Goal: Task Accomplishment & Management: Manage account settings

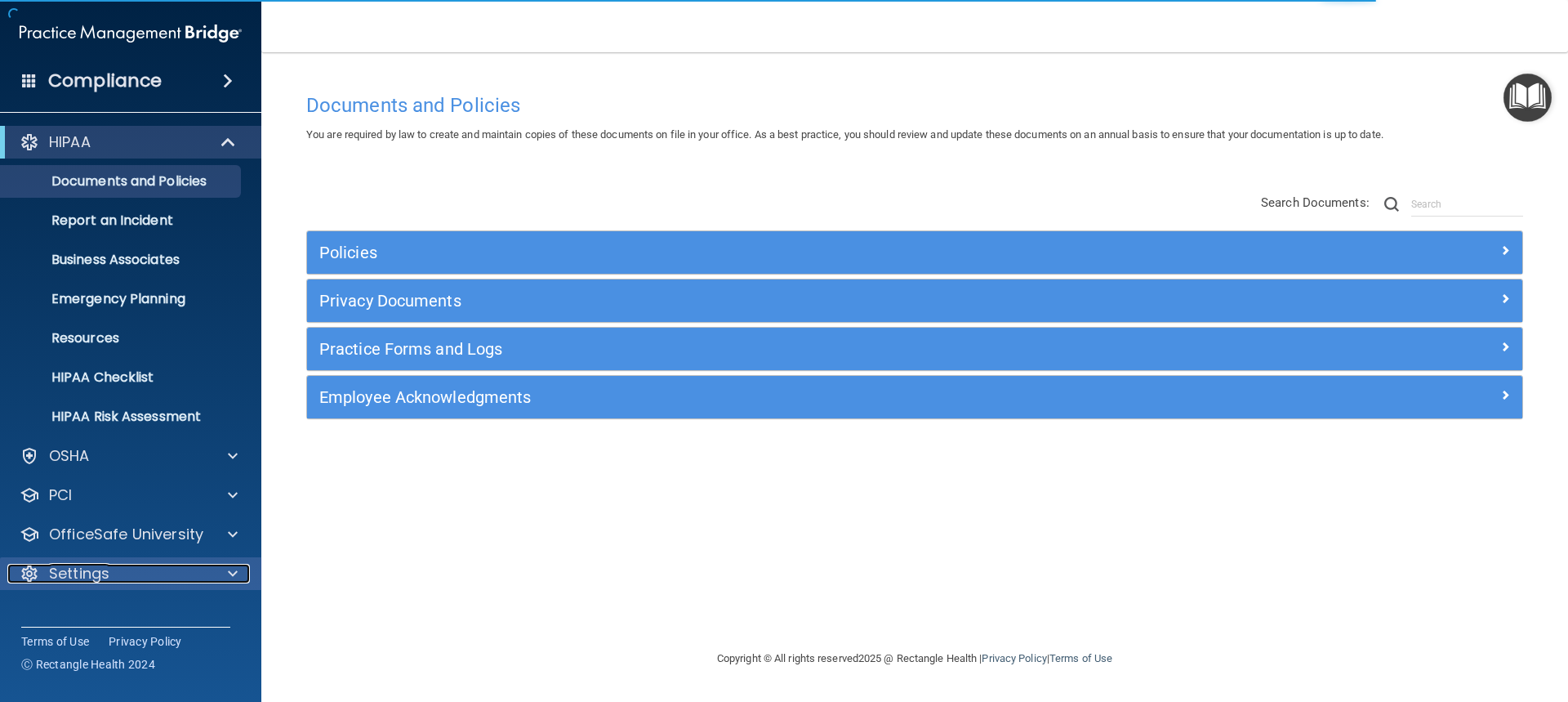
click at [102, 566] on p "Settings" at bounding box center [79, 573] width 61 height 20
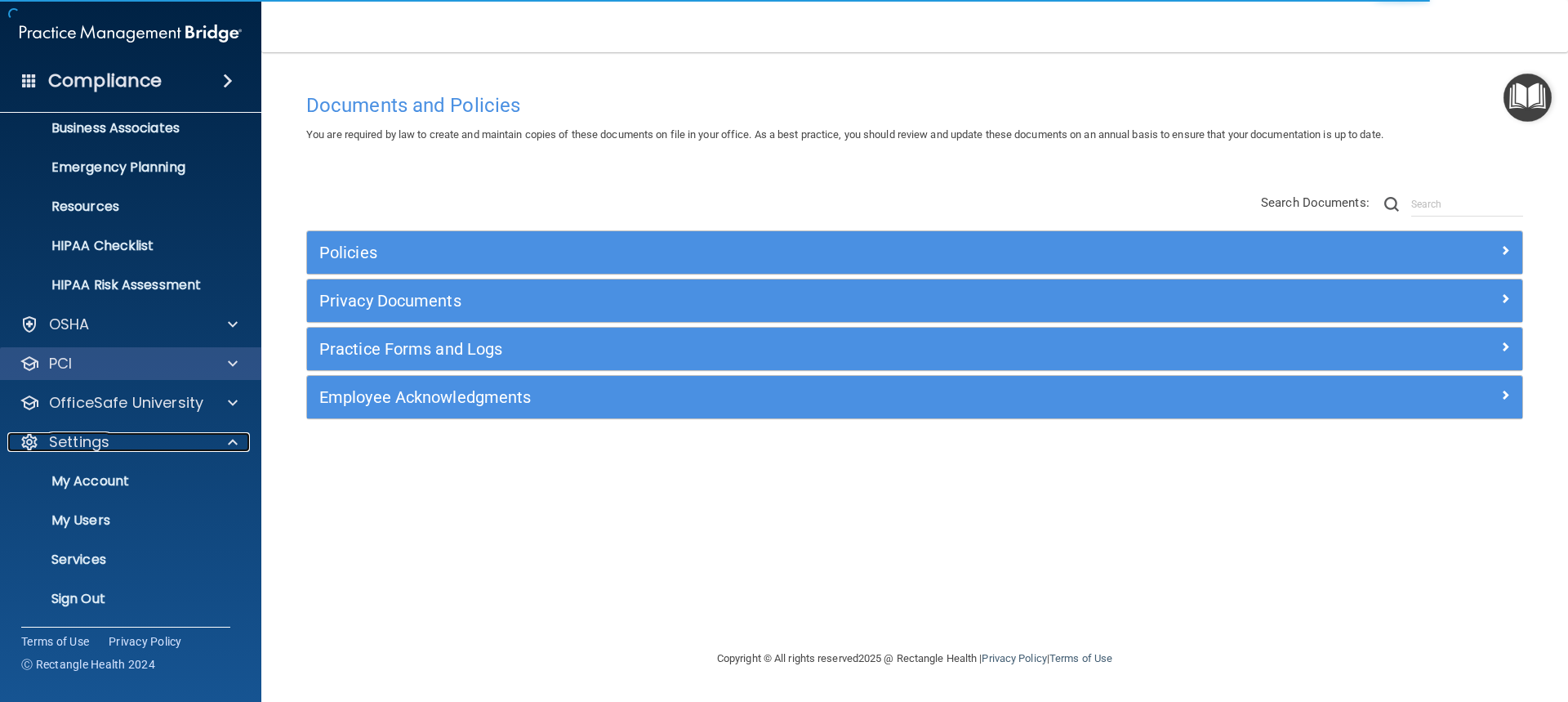
scroll to position [133, 0]
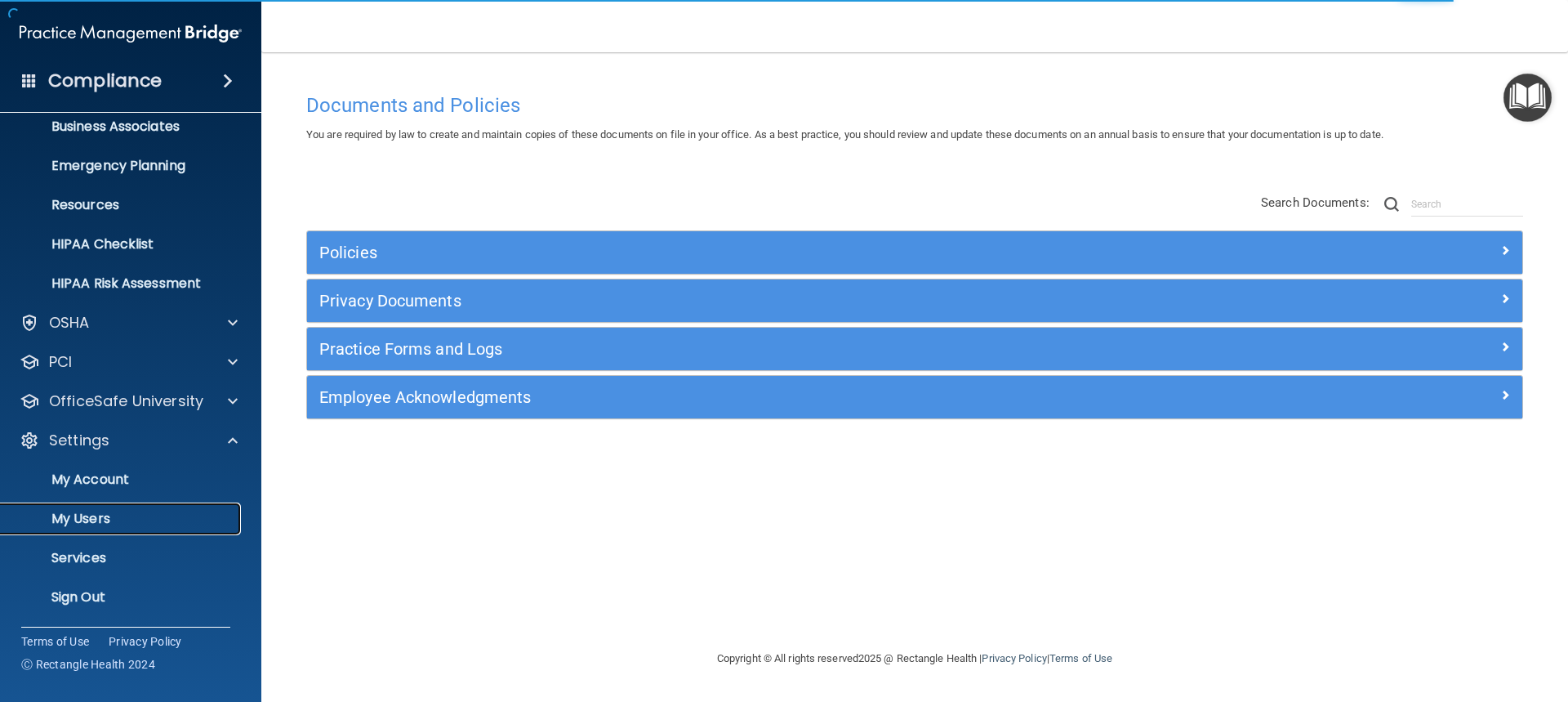
click at [122, 507] on link "My Users" at bounding box center [113, 518] width 257 height 33
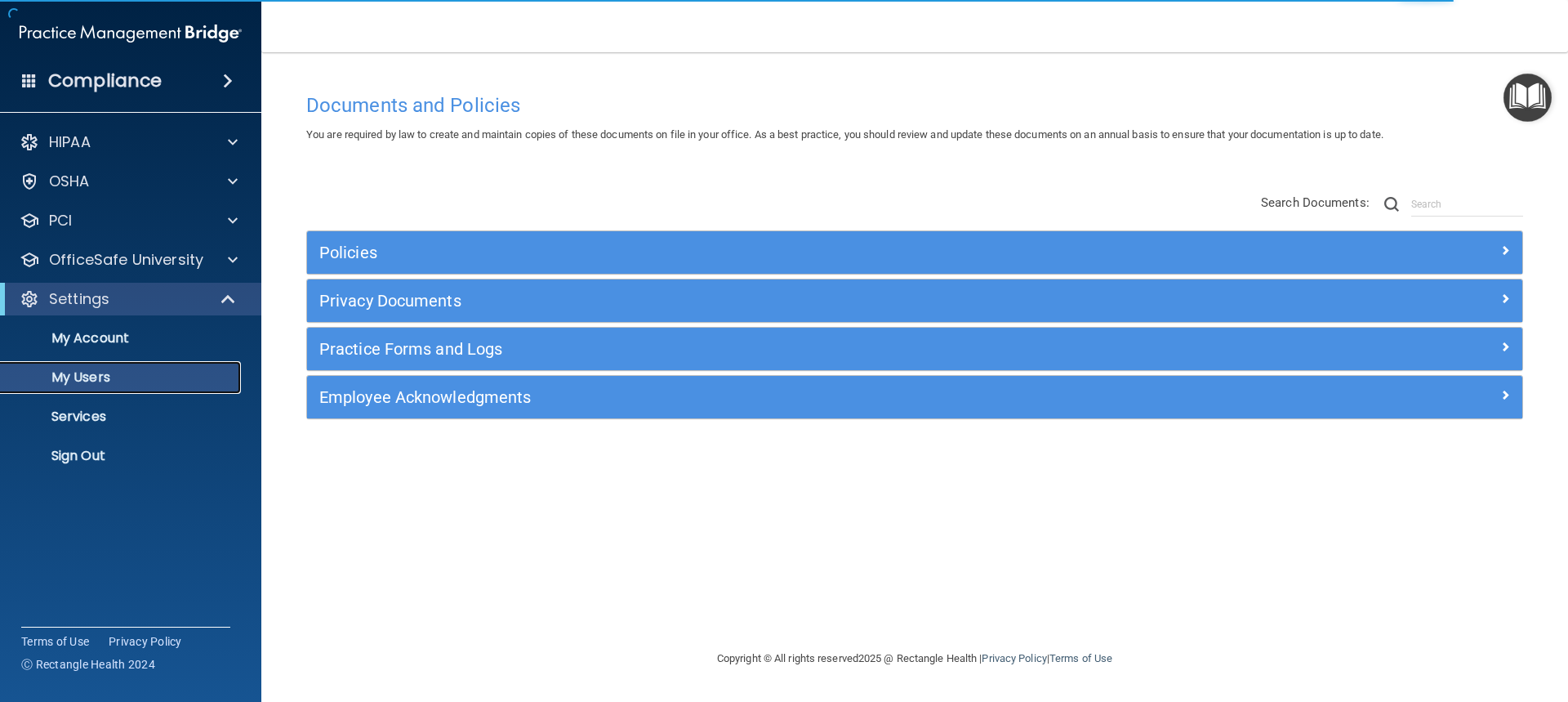
select select "20"
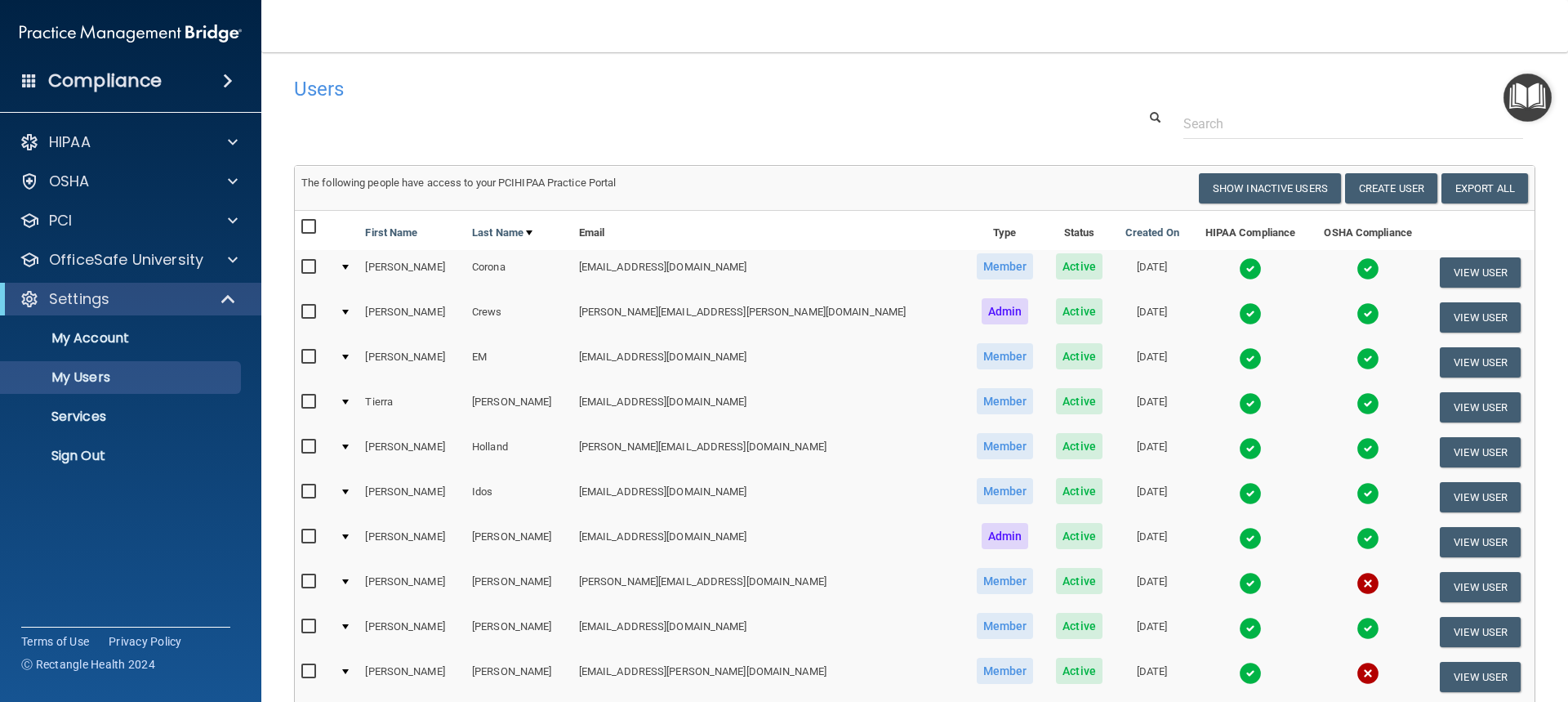
click at [1239, 307] on img at bounding box center [1250, 313] width 23 height 23
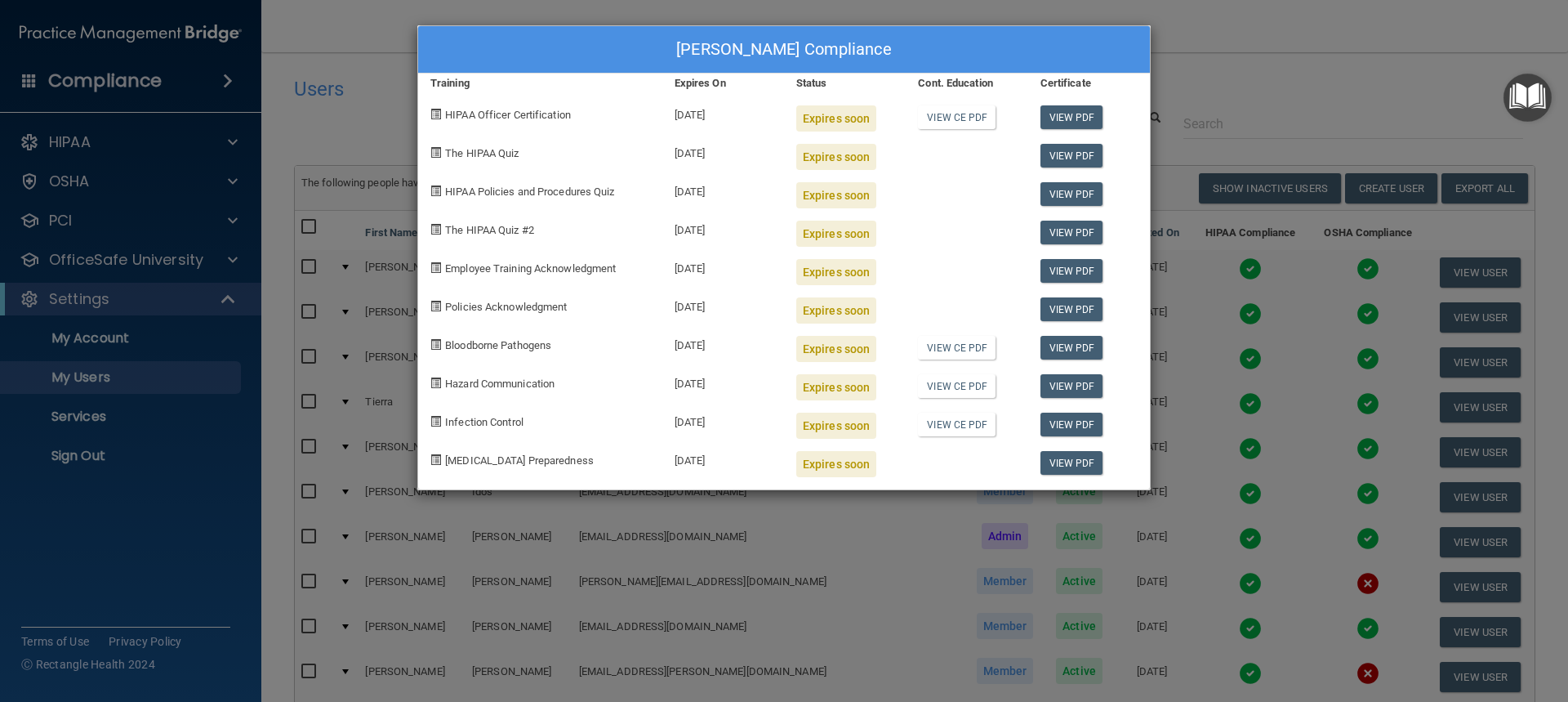
click at [1422, 101] on div "[PERSON_NAME] Compliance Training Expires On Status Cont. Education Certificate…" at bounding box center [784, 351] width 1568 height 702
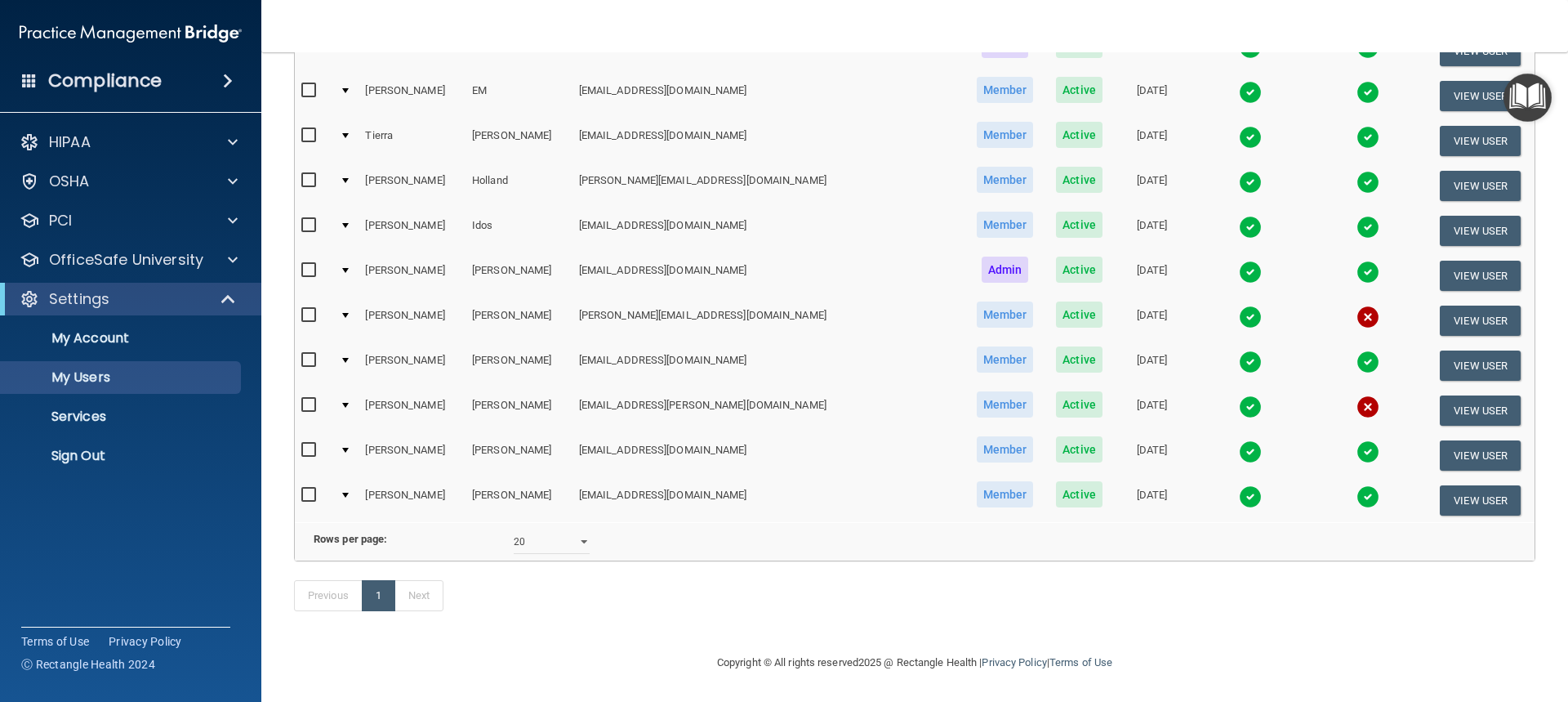
scroll to position [290, 0]
click at [1356, 306] on img at bounding box center [1368, 317] width 23 height 23
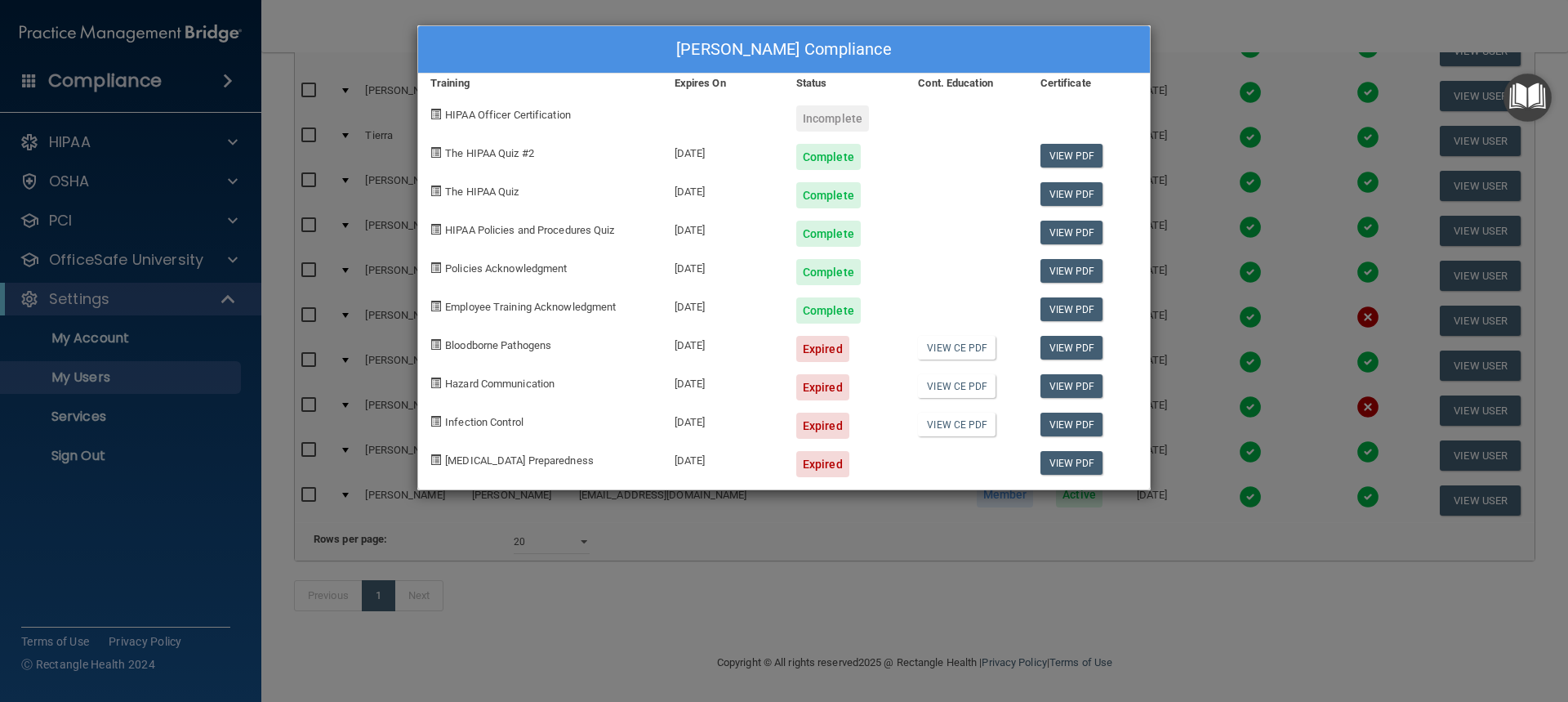
click at [1168, 29] on div "[PERSON_NAME] Compliance Training Expires On Status Cont. Education Certificate…" at bounding box center [784, 351] width 1568 height 702
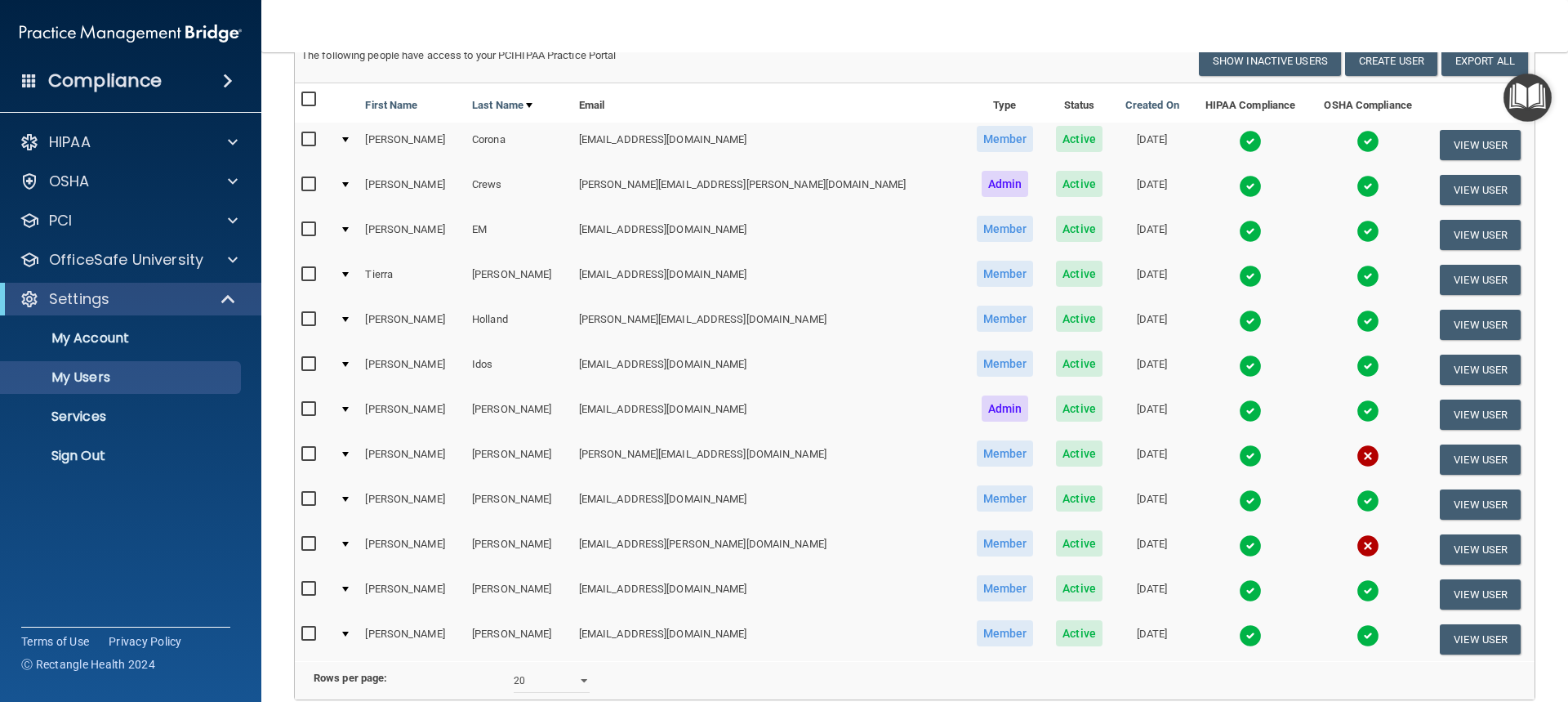
scroll to position [45, 0]
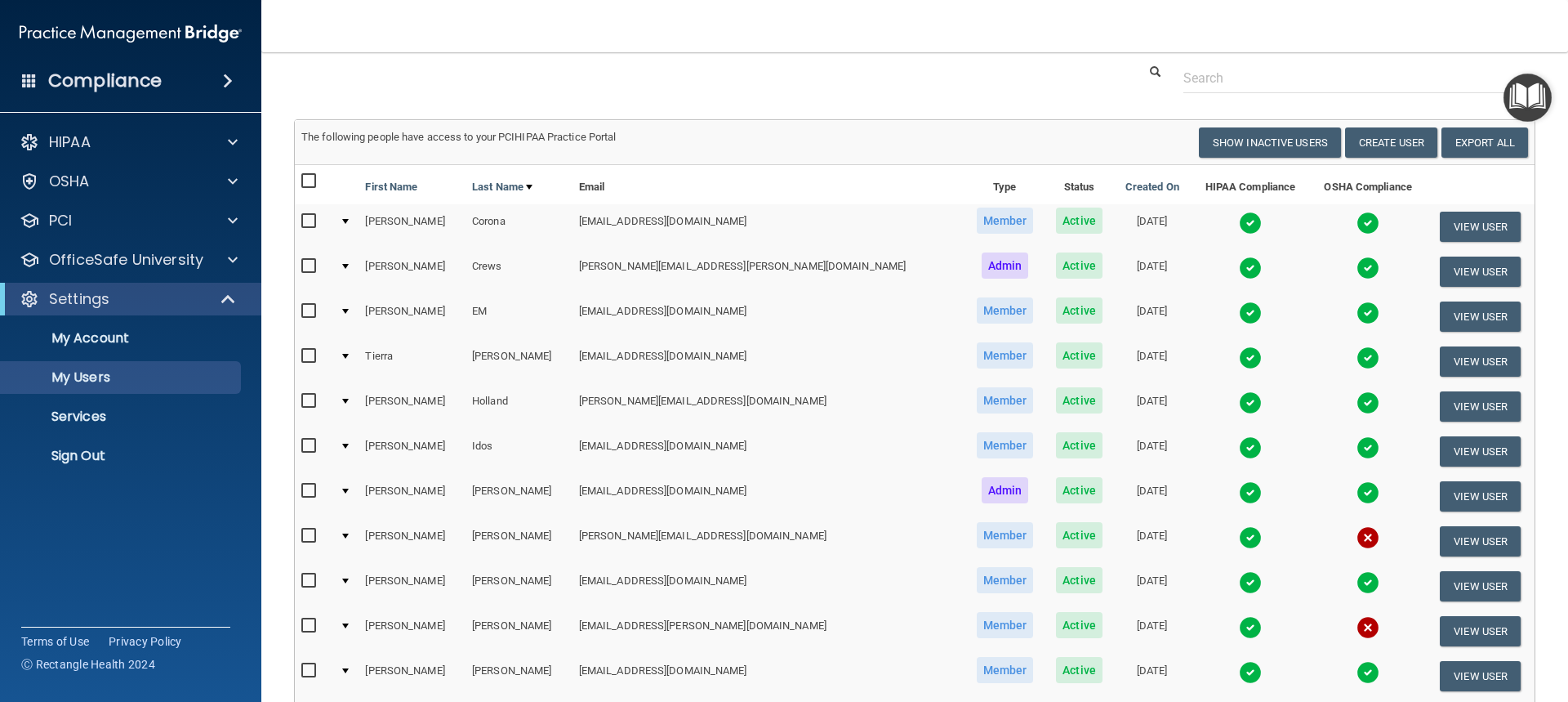
click at [307, 260] on input "checkbox" at bounding box center [311, 267] width 19 height 13
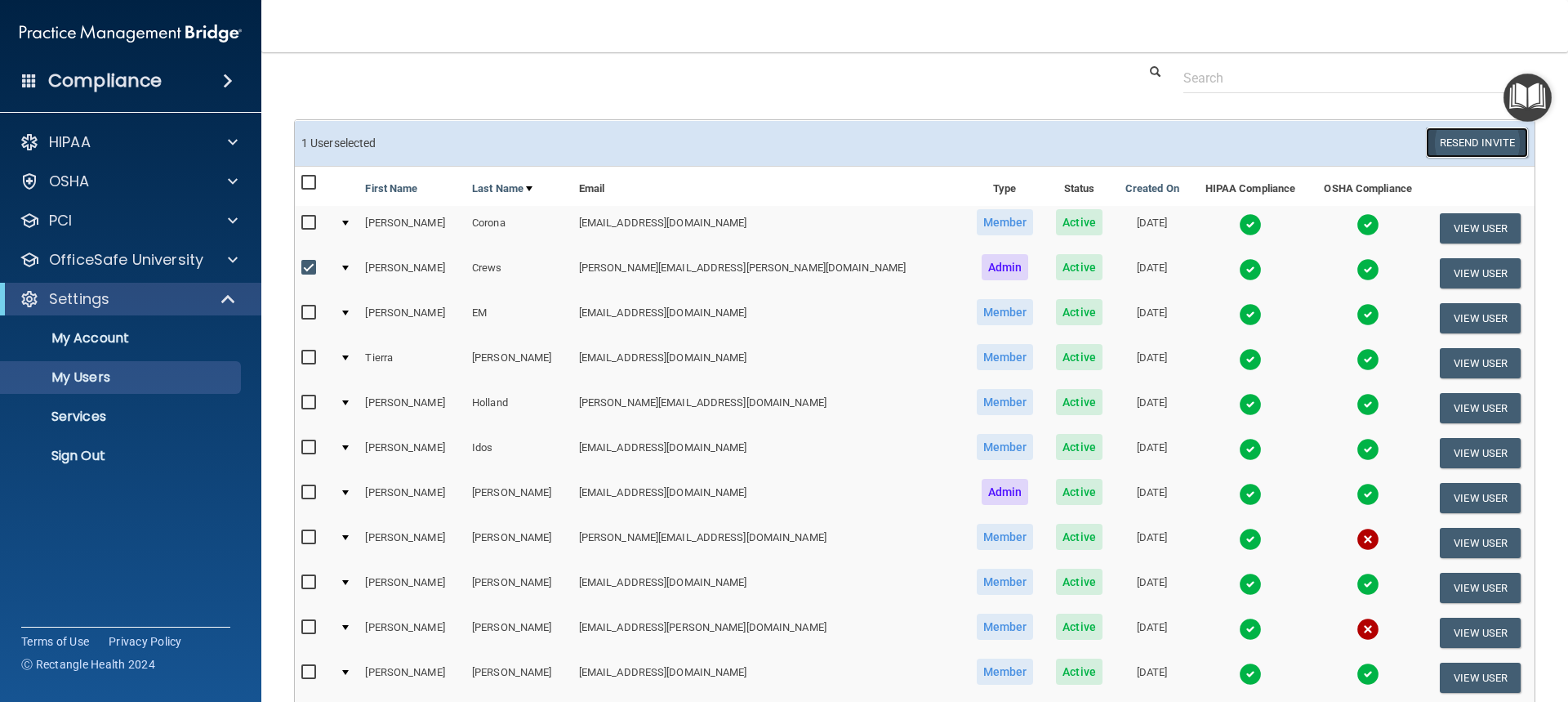
click at [1437, 144] on button "Resend Invite" at bounding box center [1476, 143] width 102 height 30
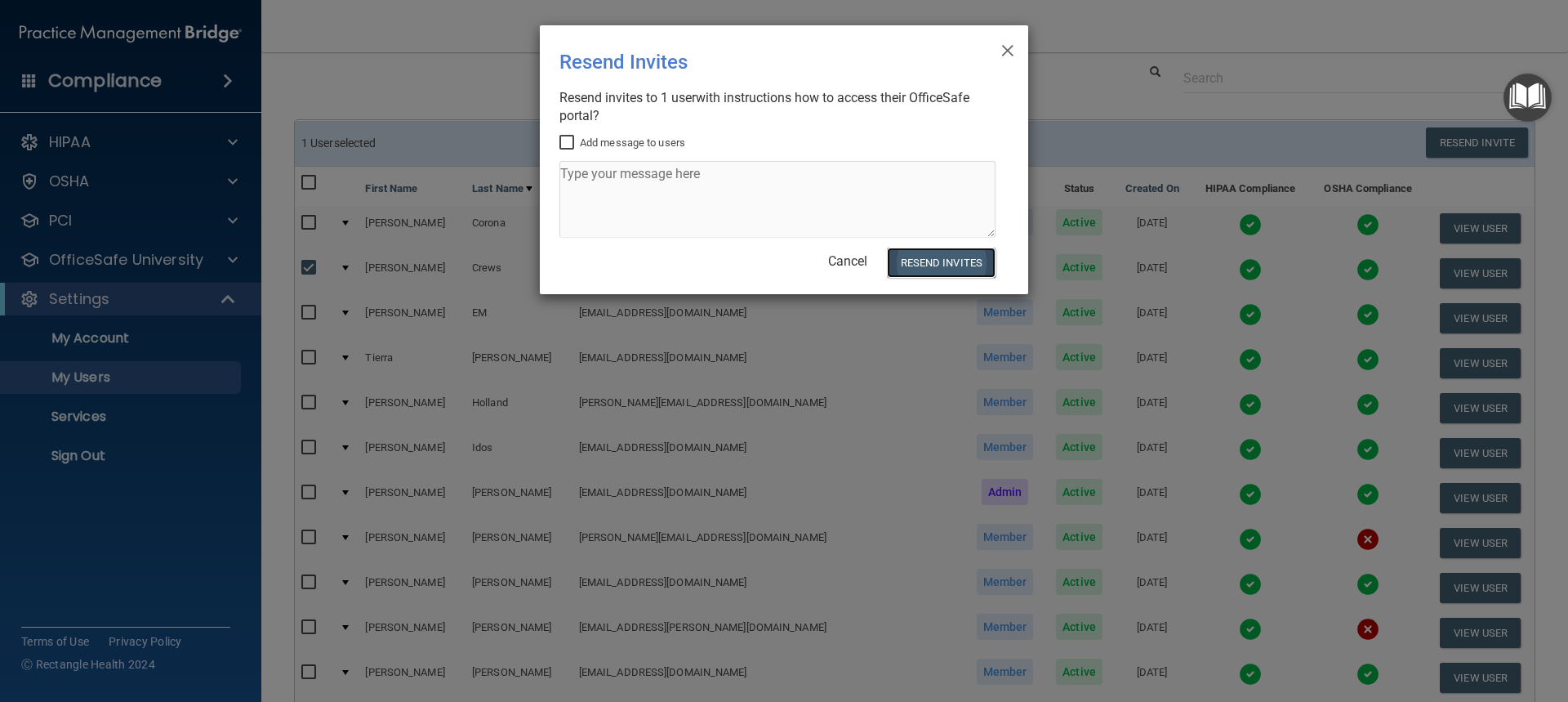
click at [902, 251] on button "Resend Invites" at bounding box center [941, 263] width 109 height 30
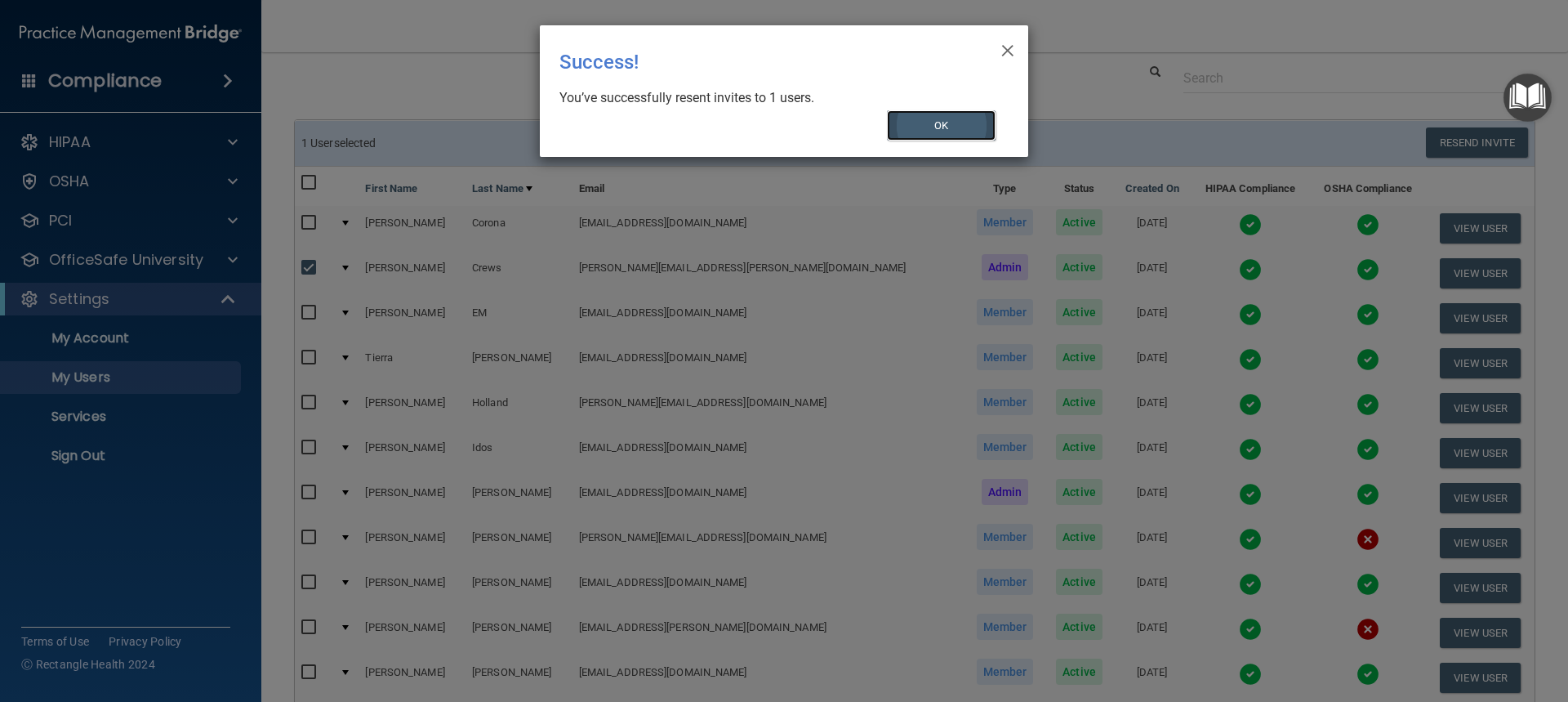
click at [943, 121] on button "OK" at bounding box center [942, 126] width 110 height 30
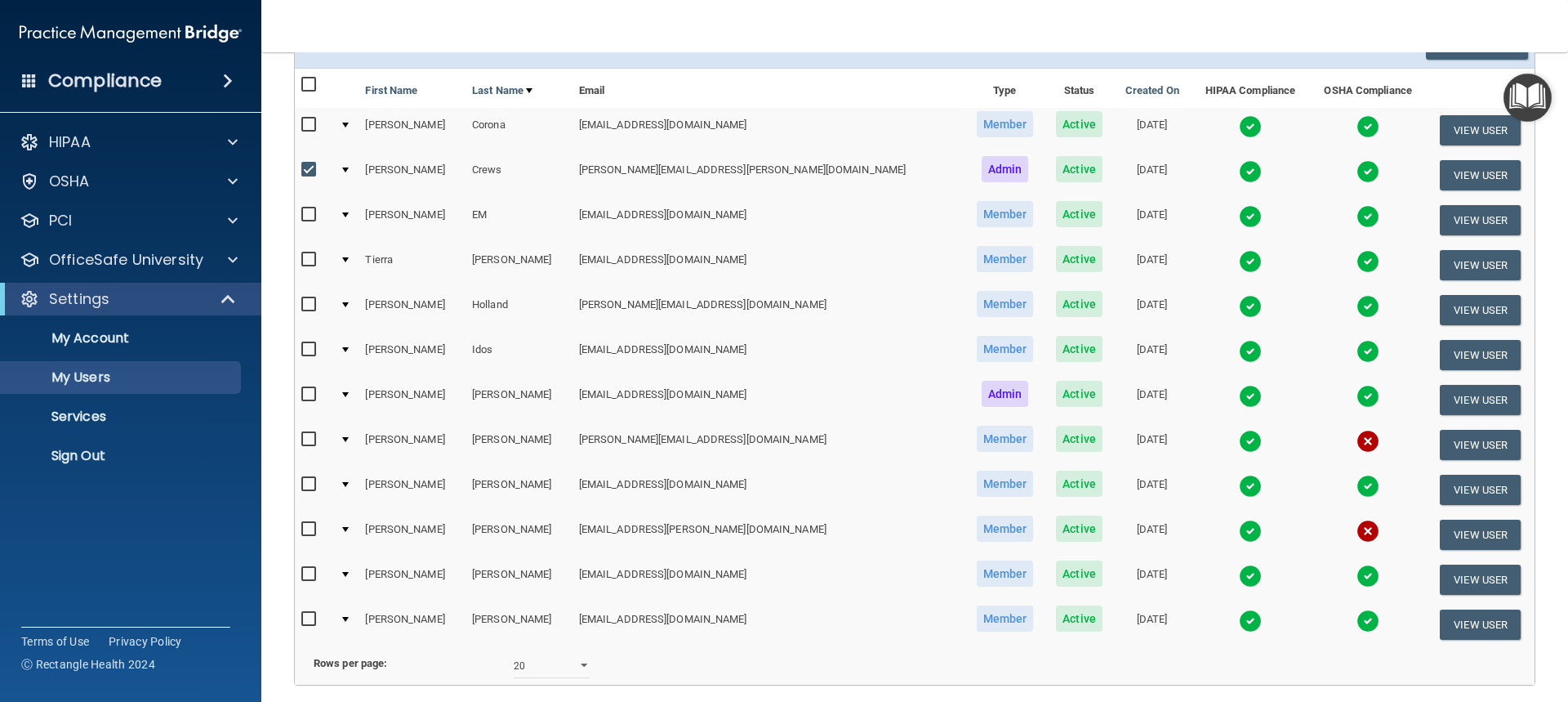
scroll to position [129, 0]
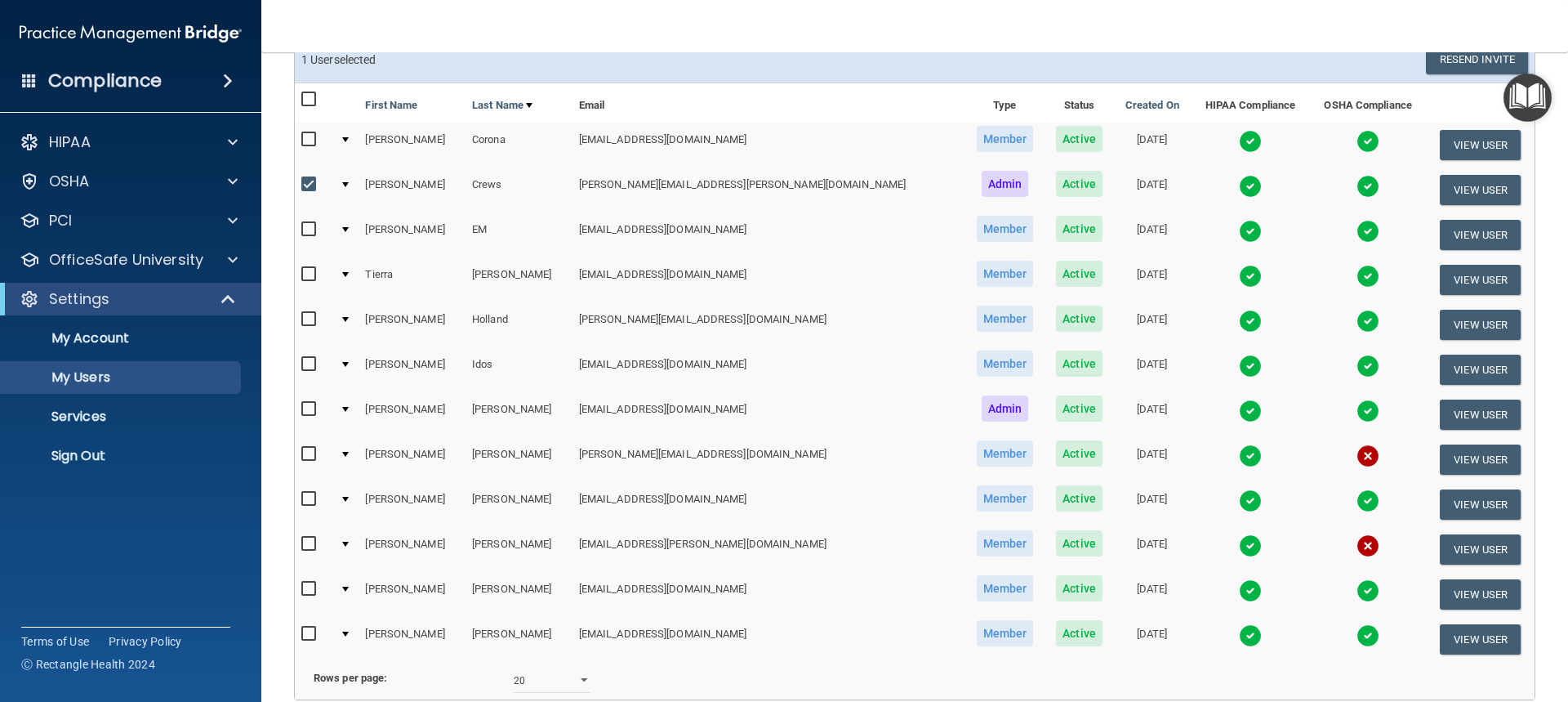
click at [639, 693] on div "Rows per page: 10 20 30 40 all" at bounding box center [601, 680] width 625 height 25
click at [305, 178] on input "checkbox" at bounding box center [311, 184] width 19 height 13
checkbox input "false"
